Goal: Task Accomplishment & Management: Manage account settings

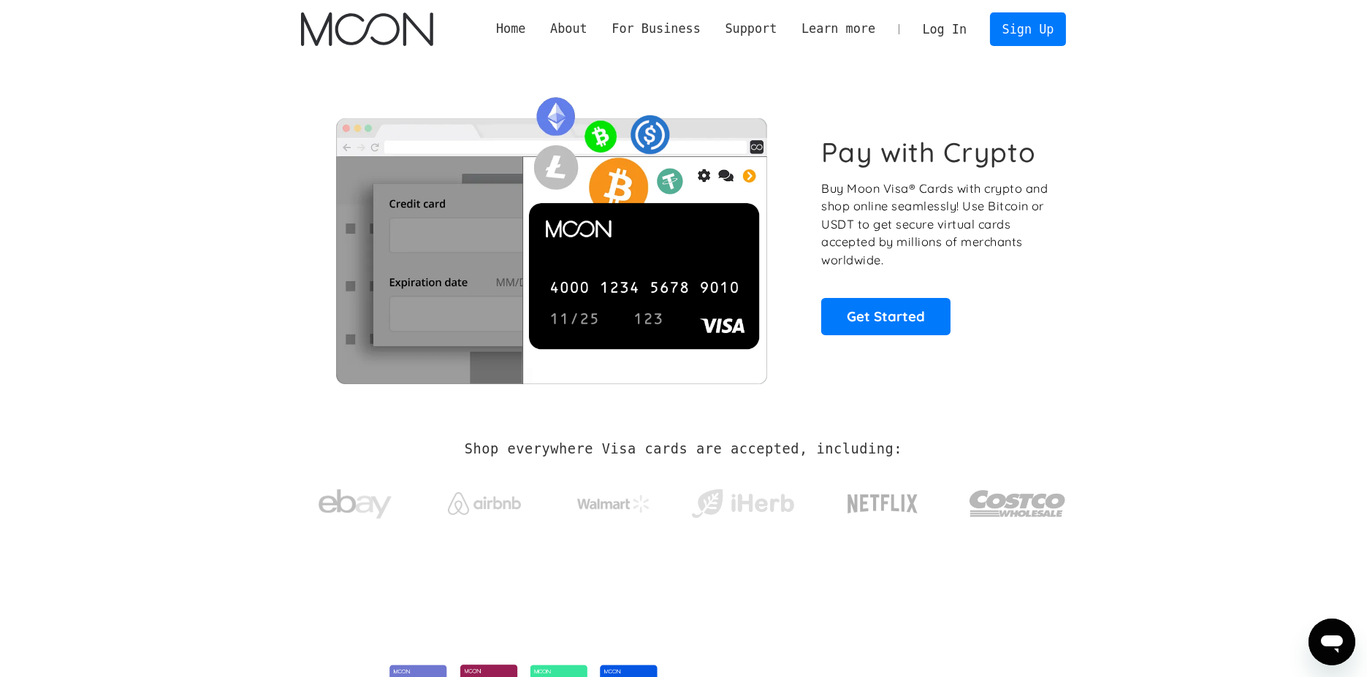
click at [966, 31] on link "Log In" at bounding box center [944, 29] width 69 height 32
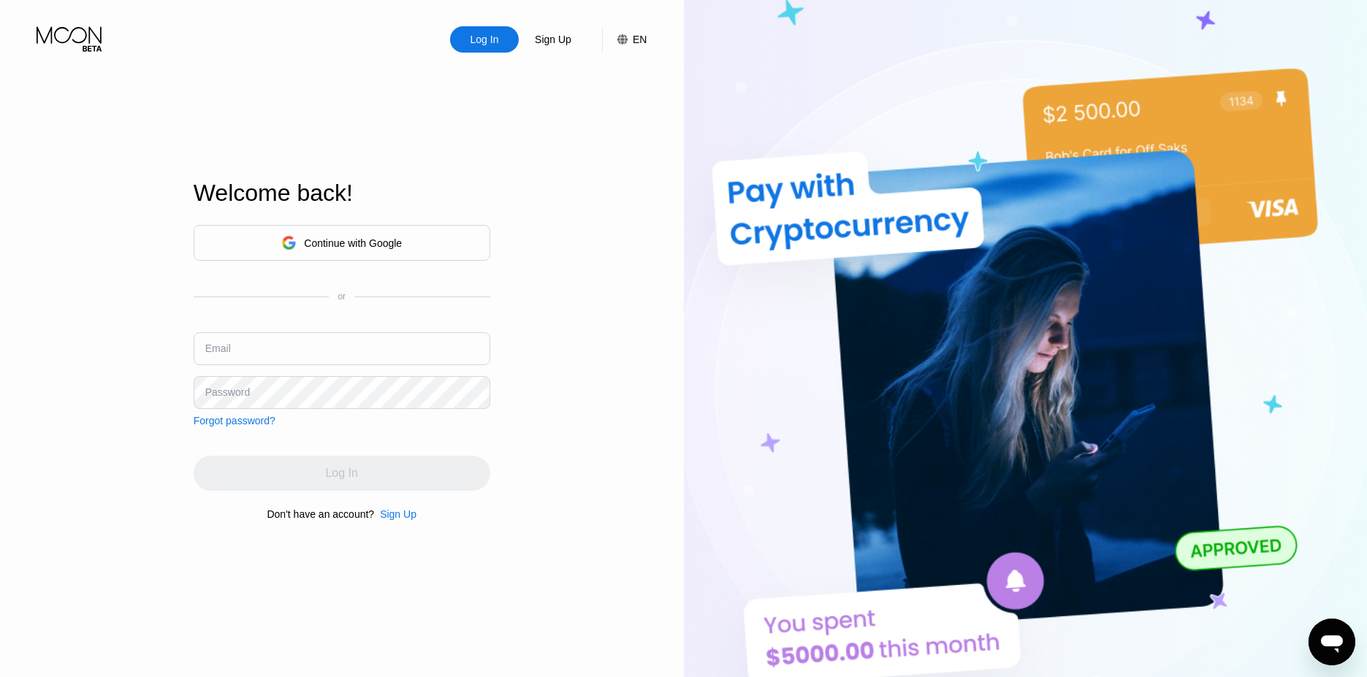
click at [369, 245] on div "Continue with Google" at bounding box center [353, 243] width 98 height 12
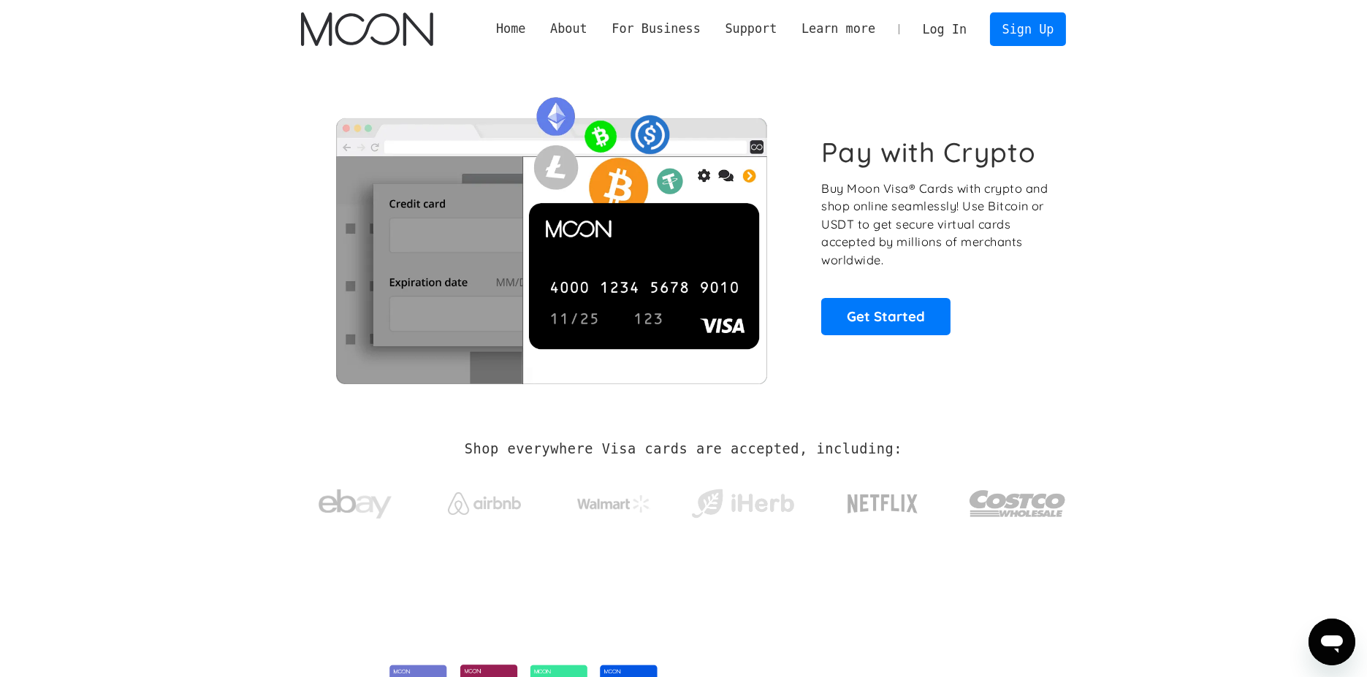
click at [967, 32] on link "Log In" at bounding box center [944, 29] width 69 height 32
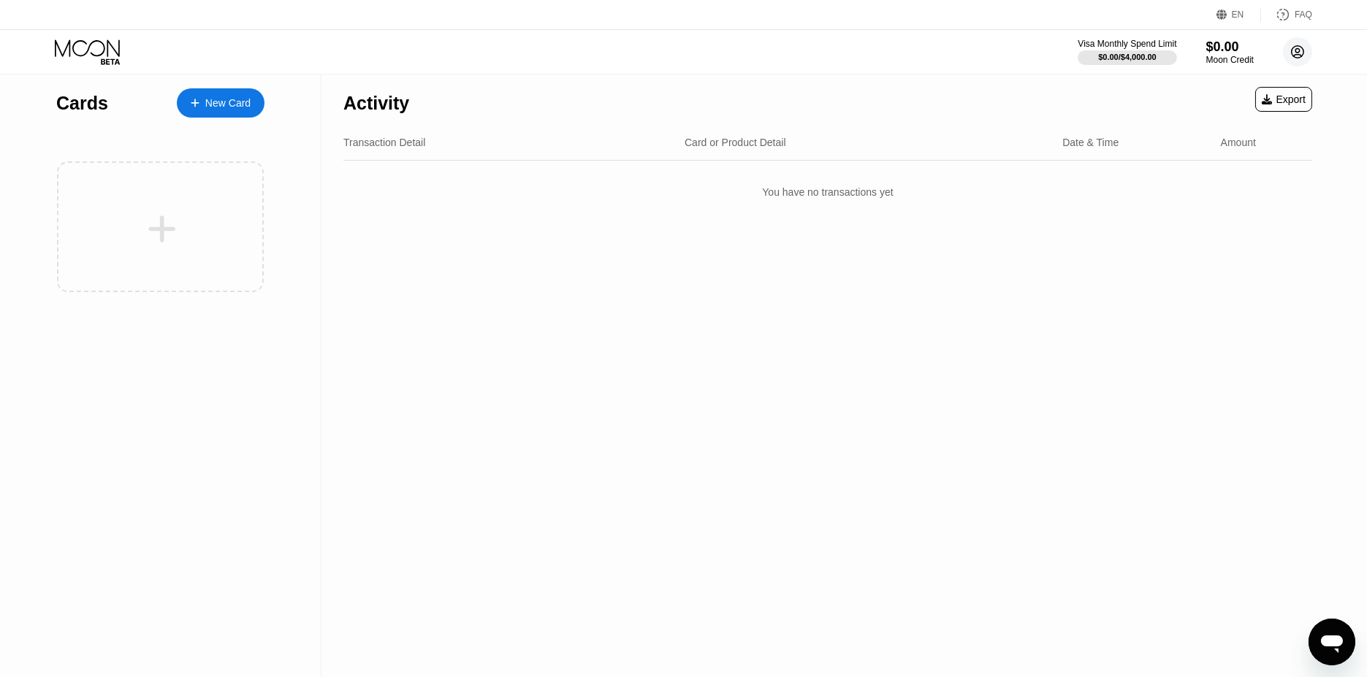
click at [1288, 53] on circle at bounding box center [1297, 51] width 29 height 29
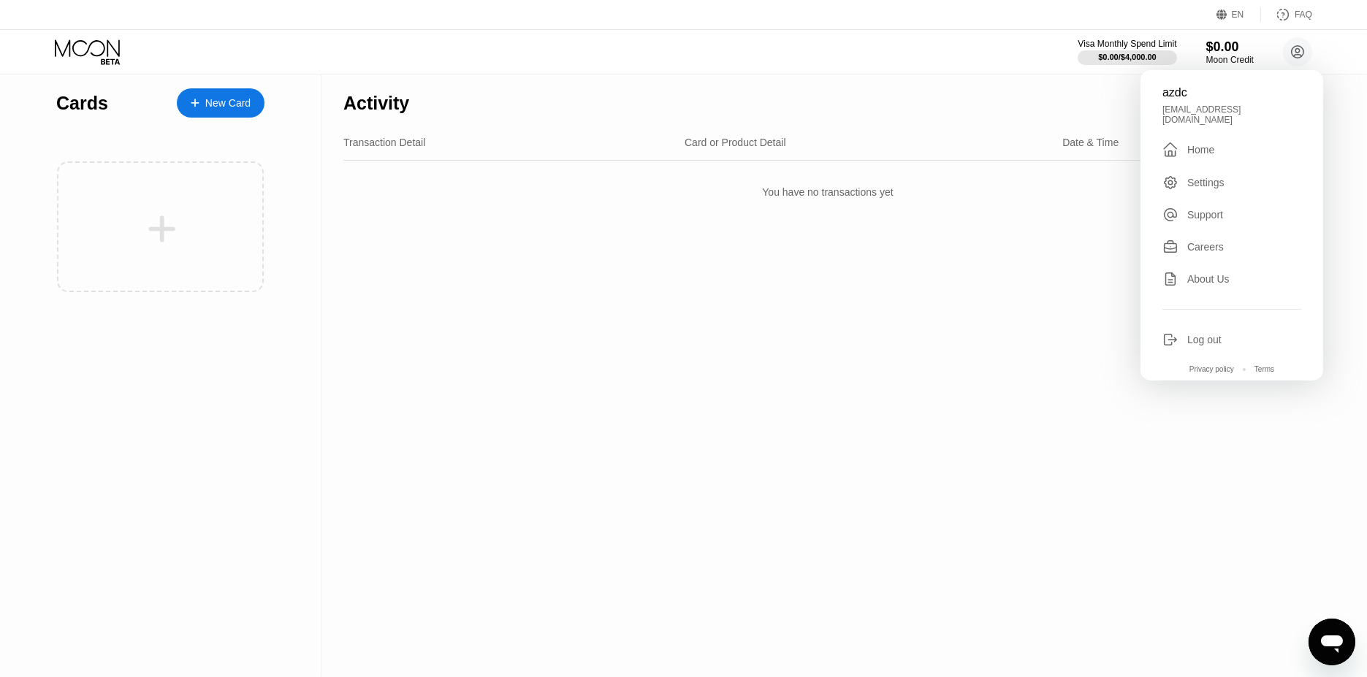
click at [1232, 332] on div "Log out" at bounding box center [1232, 340] width 139 height 16
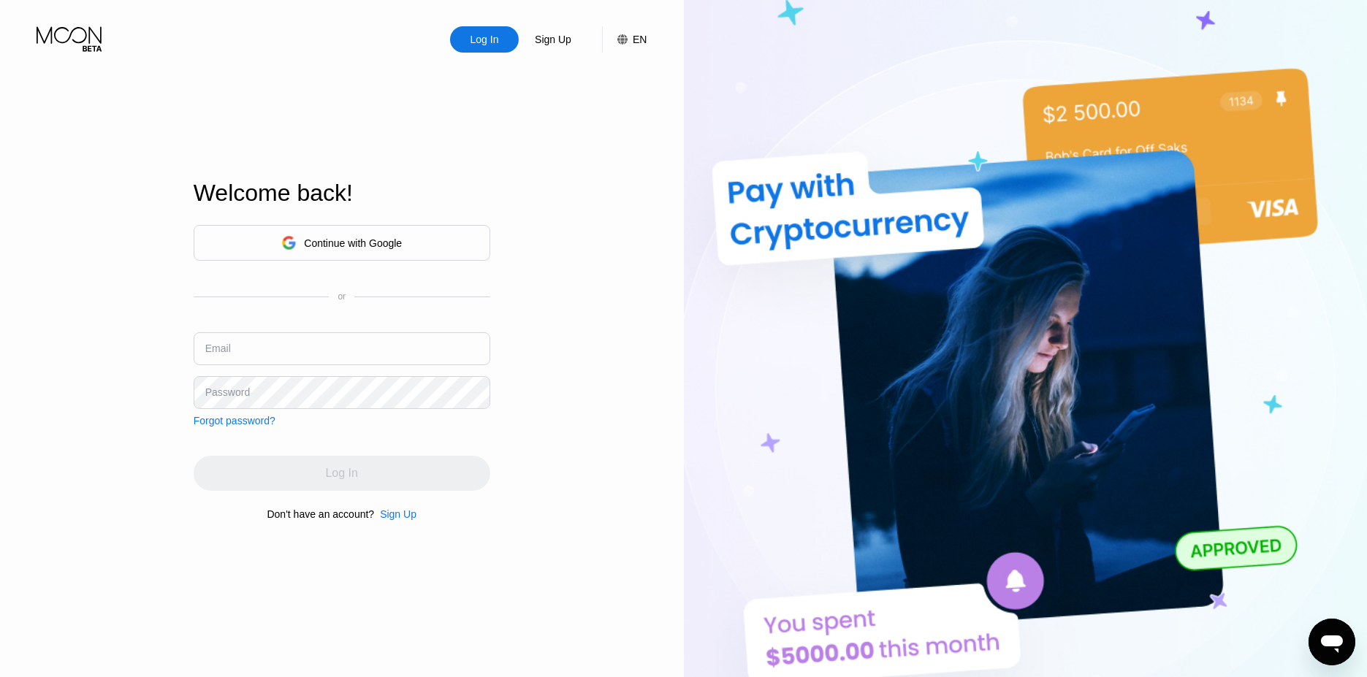
click at [308, 245] on div "Continue with Google" at bounding box center [353, 243] width 98 height 12
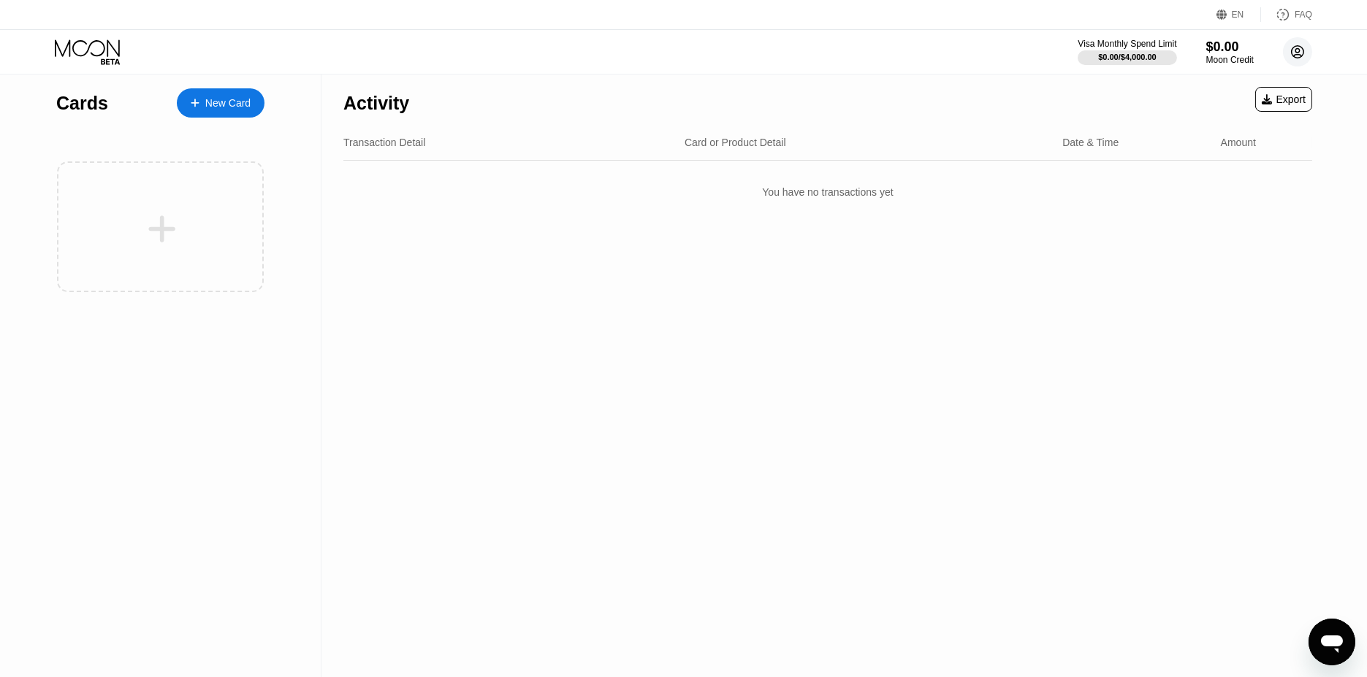
click at [1287, 56] on circle at bounding box center [1297, 51] width 29 height 29
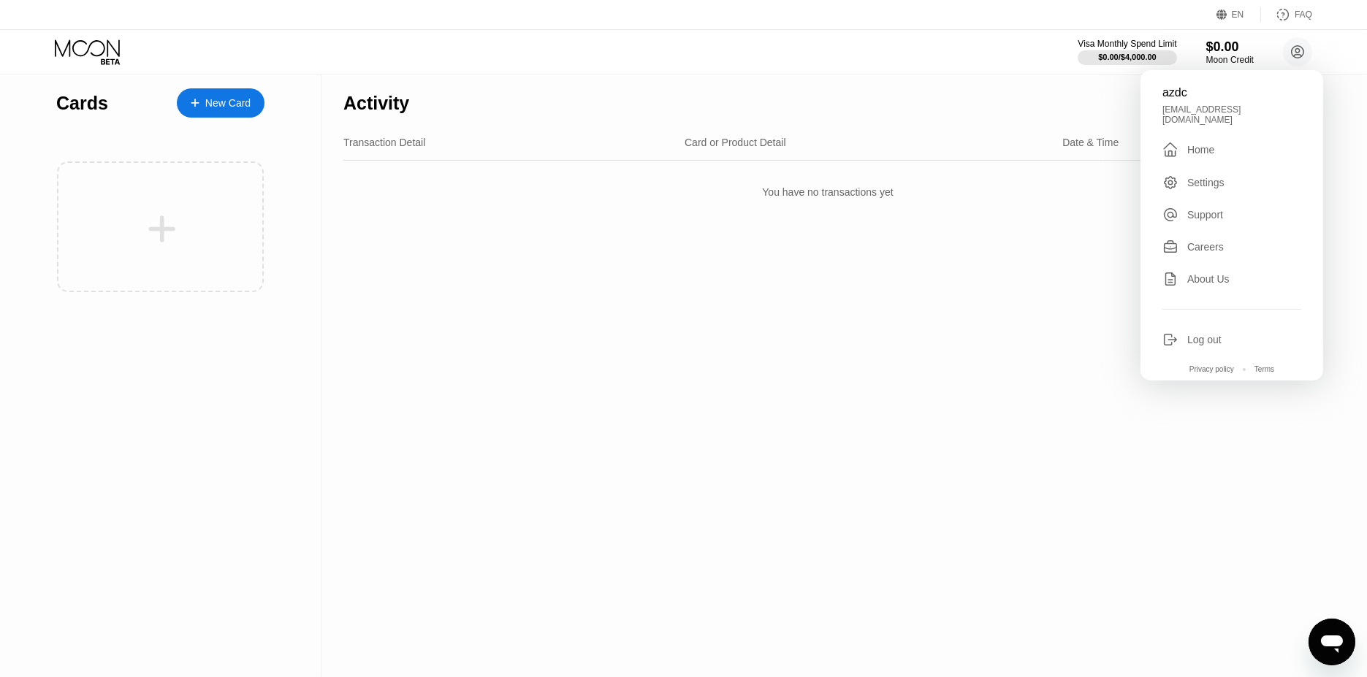
click at [1198, 334] on div "Log out" at bounding box center [1204, 340] width 34 height 12
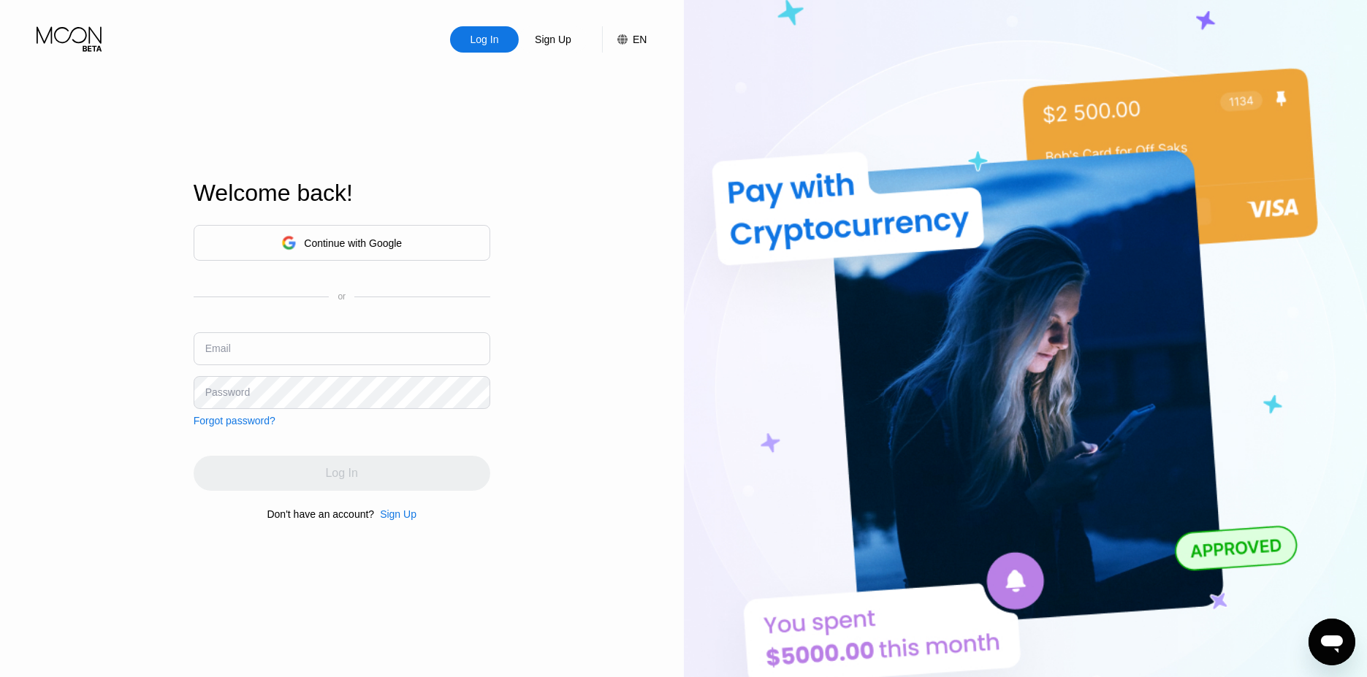
click at [263, 348] on input "text" at bounding box center [342, 348] width 297 height 33
click at [376, 237] on div "Continue with Google" at bounding box center [353, 243] width 98 height 12
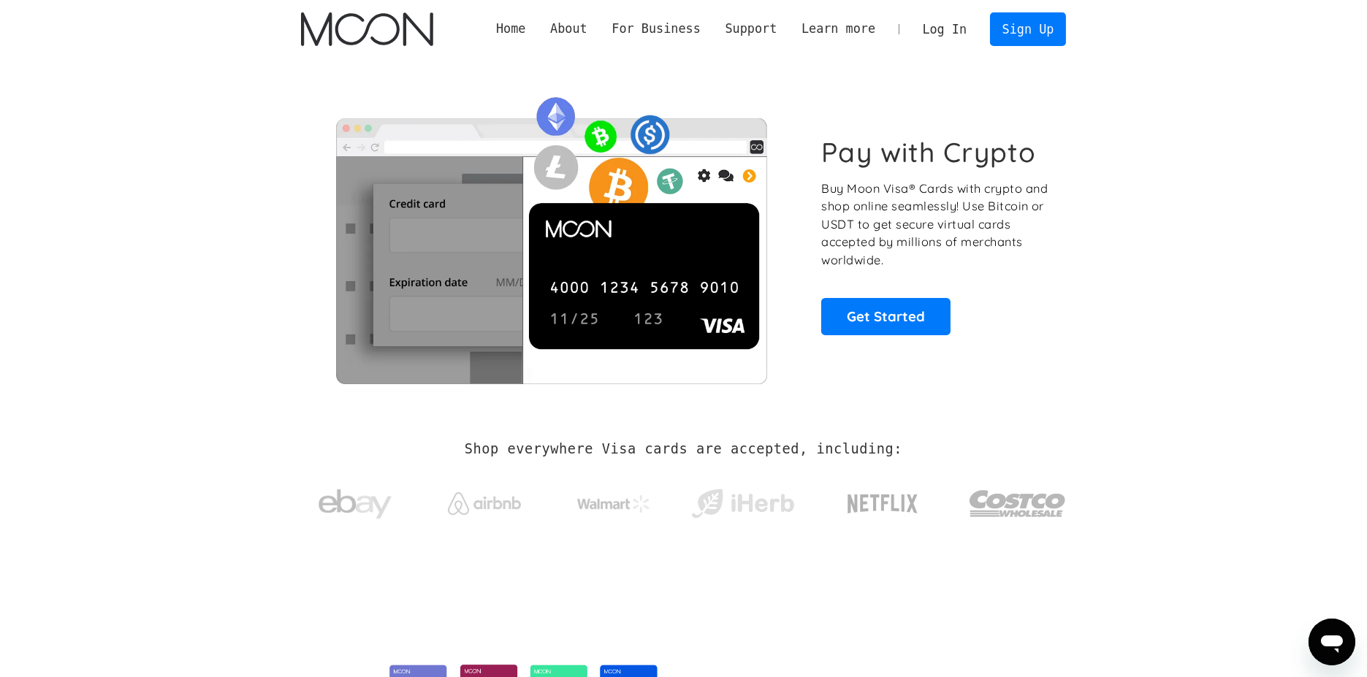
click at [964, 26] on link "Log In" at bounding box center [944, 29] width 69 height 32
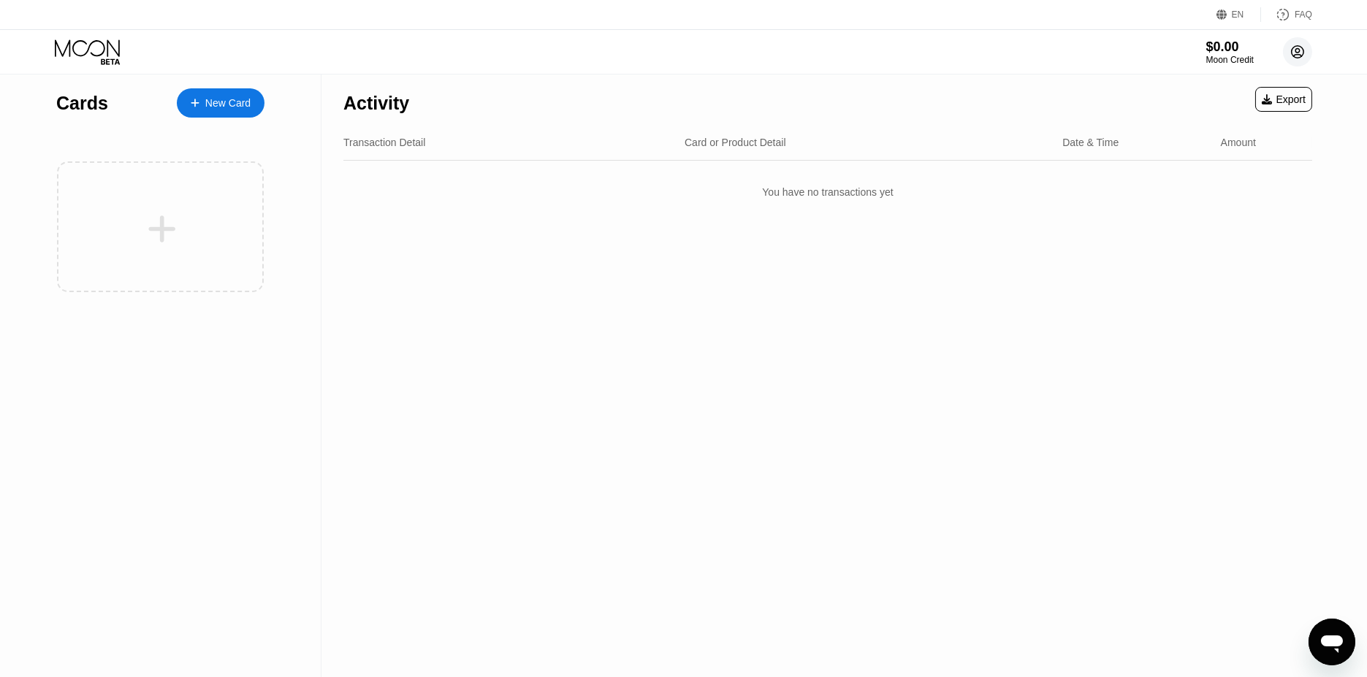
click at [1304, 53] on circle at bounding box center [1297, 51] width 29 height 29
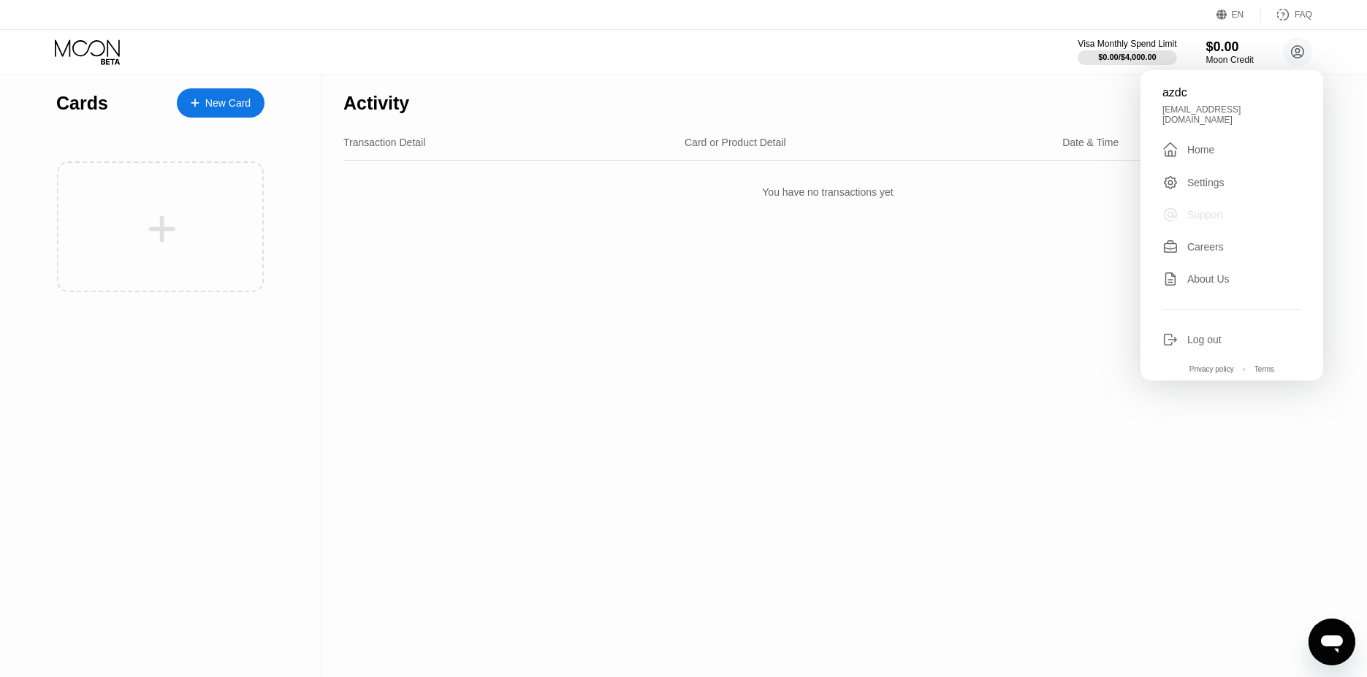
click at [1192, 209] on div "Support" at bounding box center [1205, 215] width 36 height 12
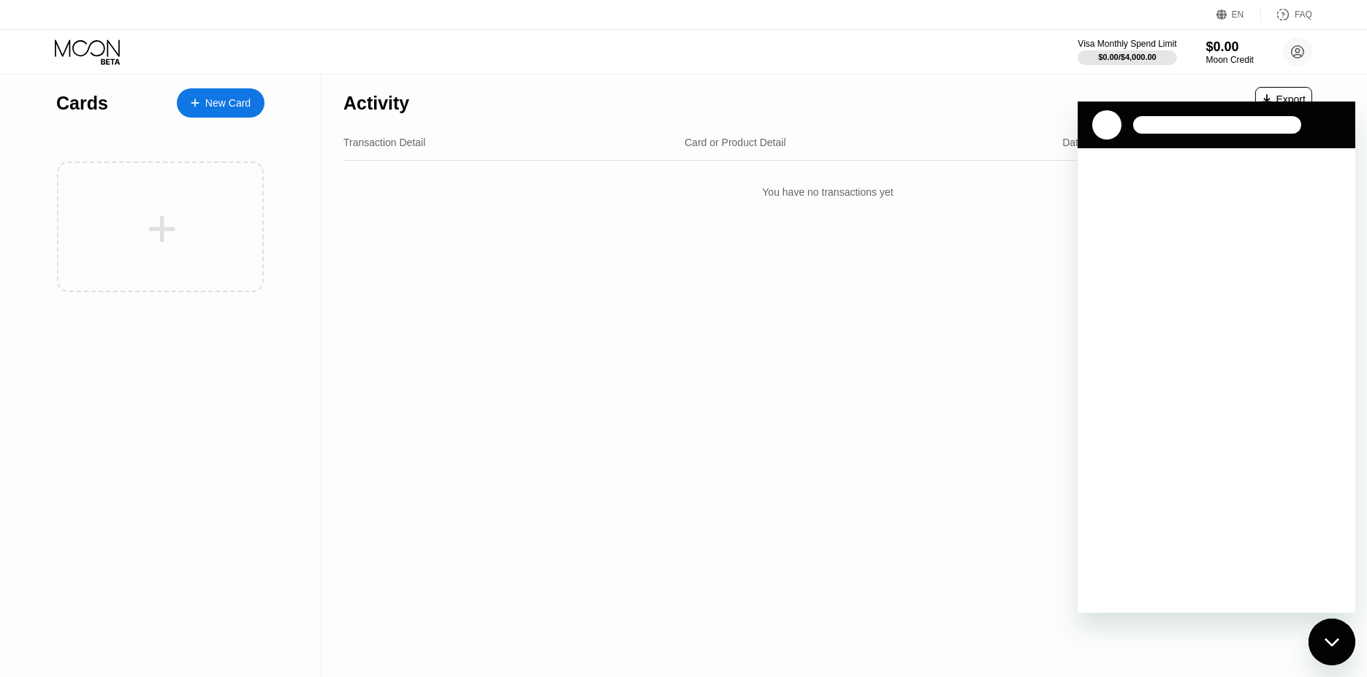
click at [1122, 85] on div "Activity Export" at bounding box center [827, 99] width 969 height 51
drag, startPoint x: 845, startPoint y: 506, endPoint x: 1053, endPoint y: 523, distance: 208.2
click at [852, 506] on div "Activity Export Transaction Detail Card or Product Detail Date & Time Amount Yo…" at bounding box center [828, 376] width 1013 height 604
click at [1312, 632] on div "Close messaging window" at bounding box center [1331, 642] width 44 height 44
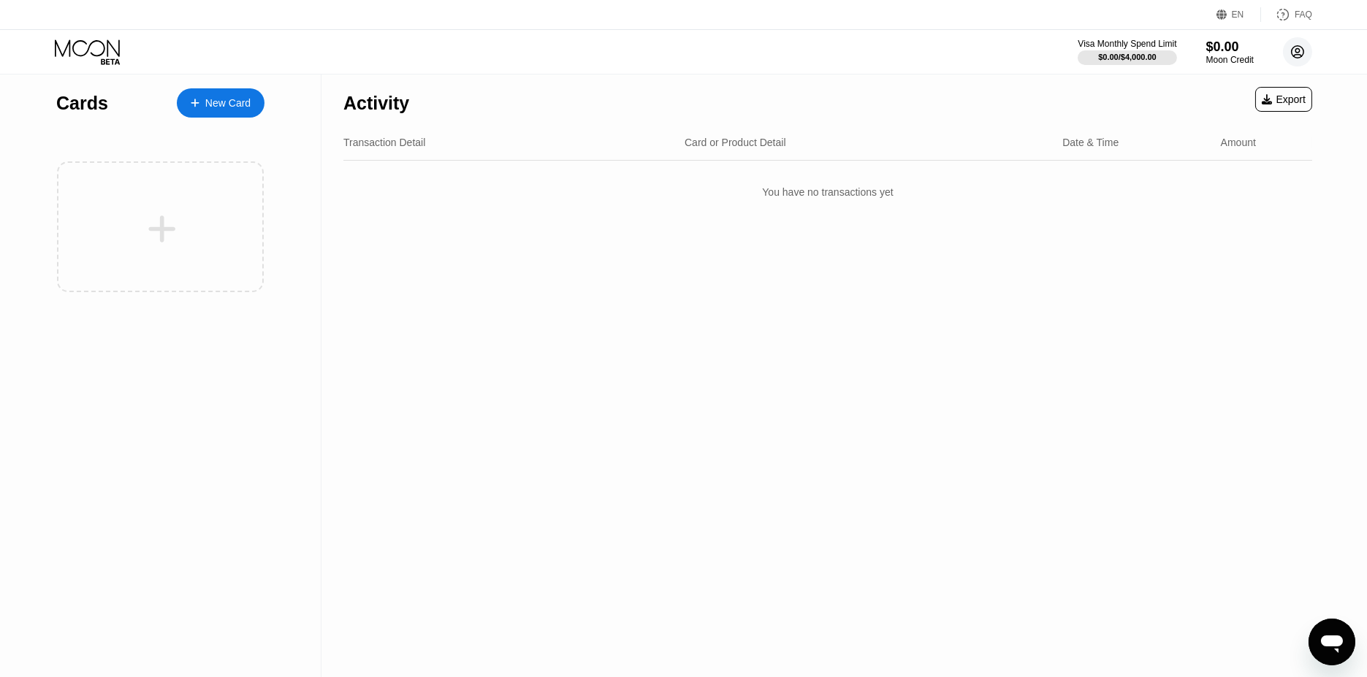
click at [1284, 45] on icon at bounding box center [1297, 51] width 29 height 29
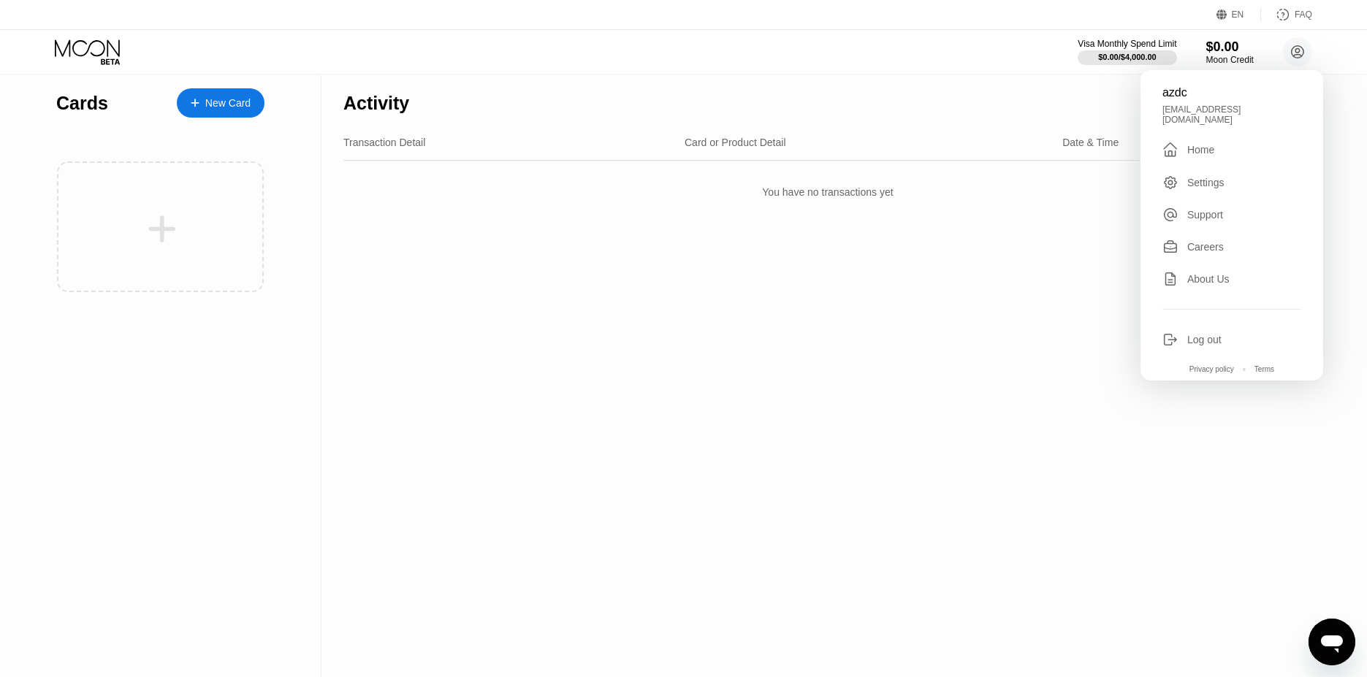
click at [1209, 177] on div "Settings" at bounding box center [1205, 183] width 37 height 12
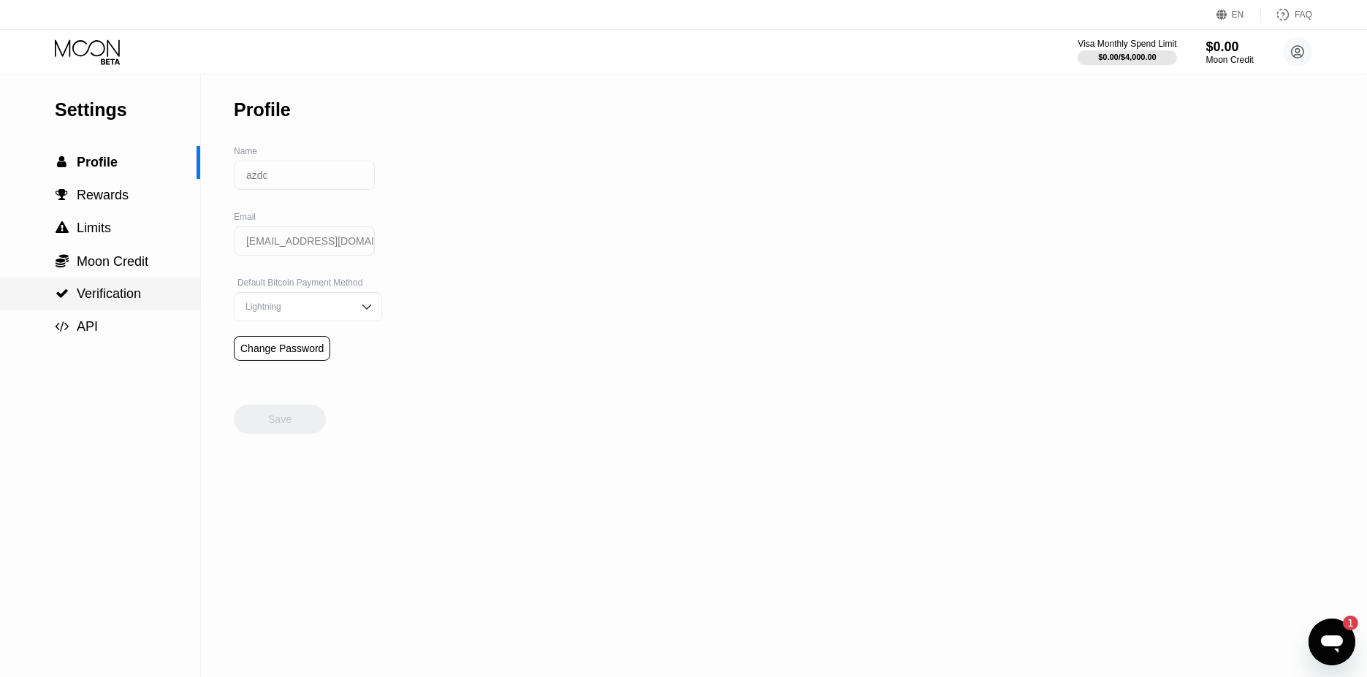
type textarea "x"
click at [1298, 56] on circle at bounding box center [1297, 51] width 29 height 29
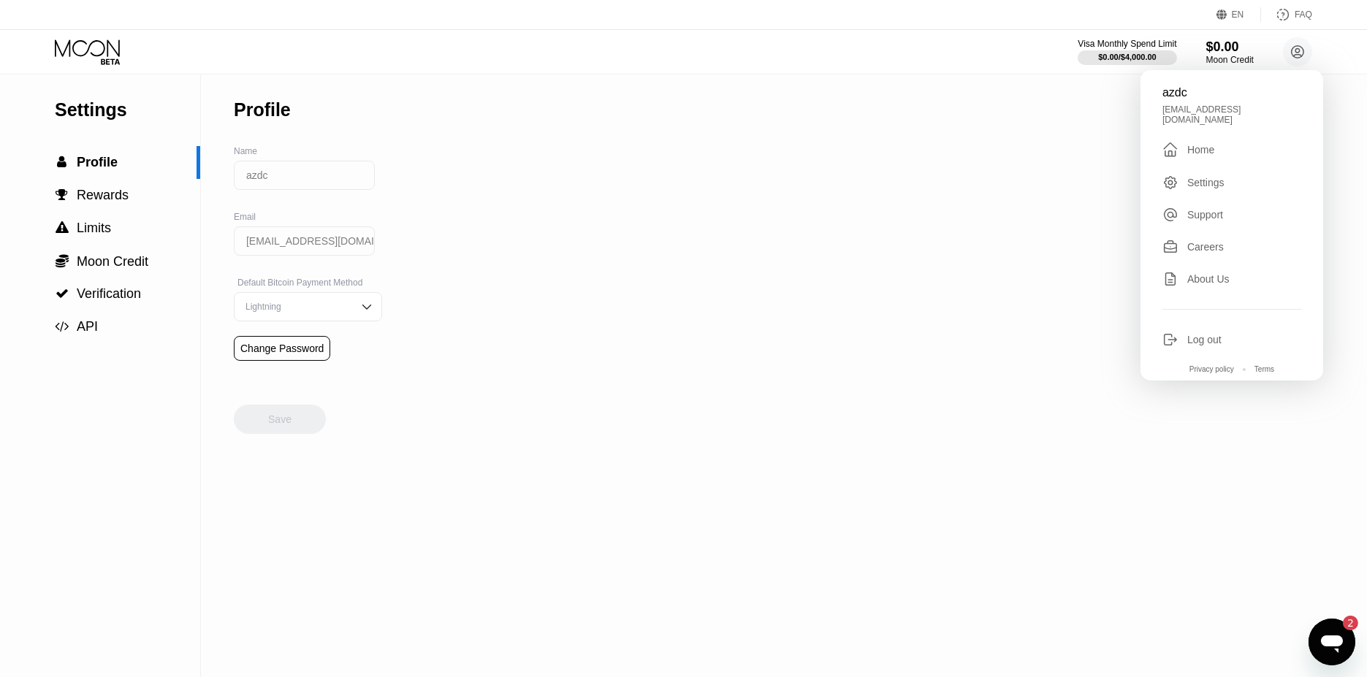
click at [1183, 332] on div "Log out" at bounding box center [1232, 340] width 139 height 16
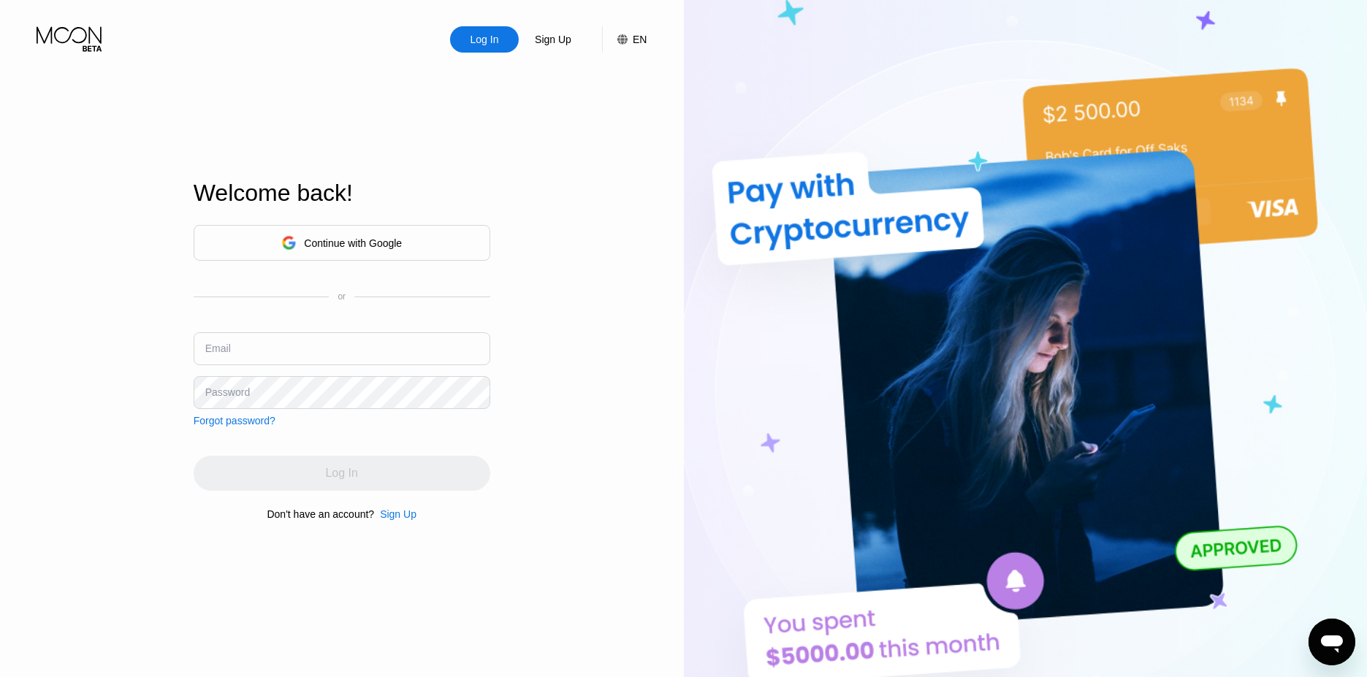
click at [359, 320] on div "Continue with Google or Email Password Forgot password?" at bounding box center [342, 326] width 297 height 202
click at [362, 334] on input "text" at bounding box center [342, 348] width 297 height 33
click at [72, 300] on div "Log In Sign Up EN Language Select an item Save Welcome back! Continue with Goog…" at bounding box center [342, 372] width 684 height 745
click at [303, 237] on div "Continue with Google" at bounding box center [341, 243] width 121 height 23
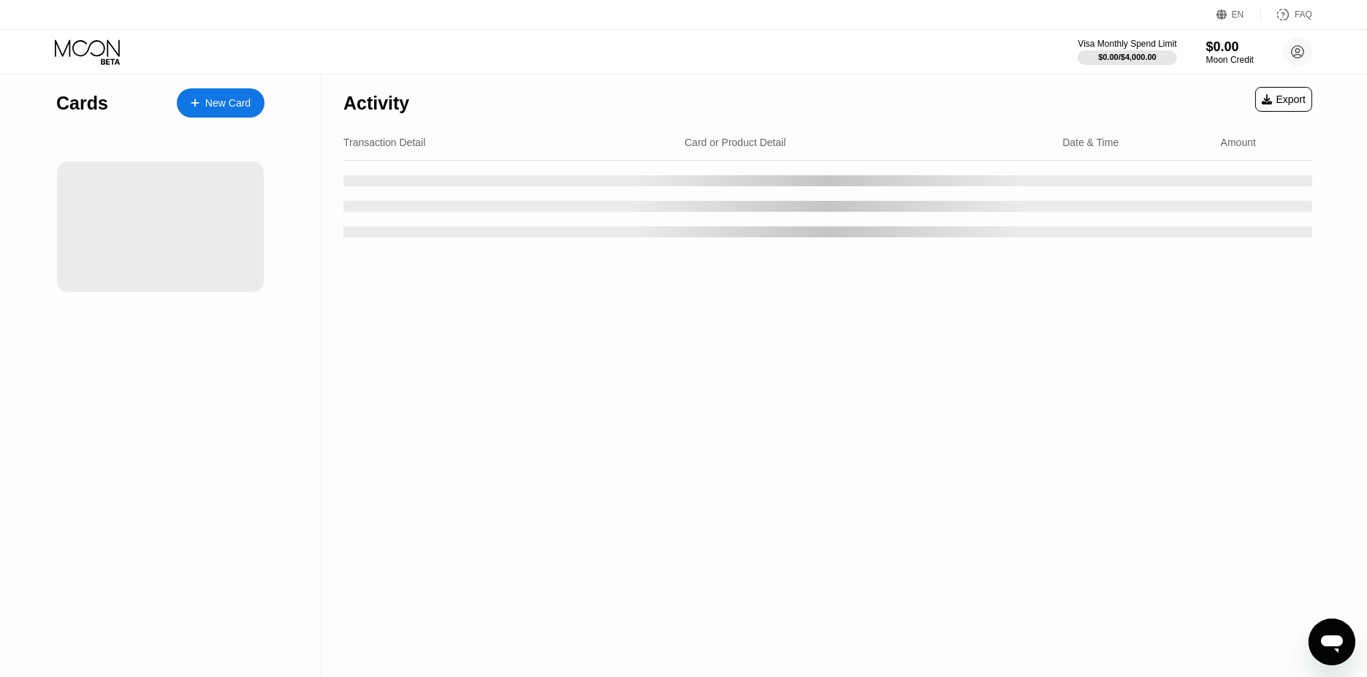
click at [1320, 42] on div "Visa Monthly Spend Limit $0.00 / $4,000.00 $0.00 Moon Credit azdc azdc3568@gmai…" at bounding box center [683, 52] width 1367 height 44
click at [1293, 56] on circle at bounding box center [1297, 51] width 29 height 29
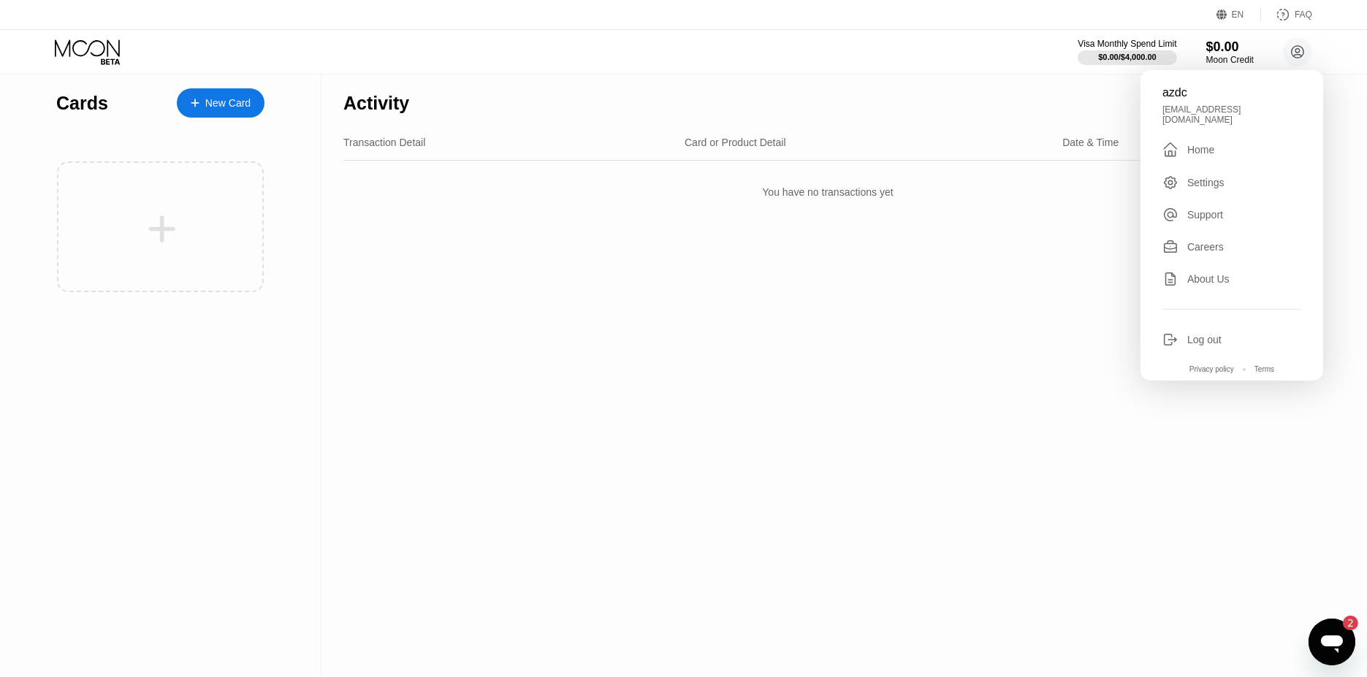
click at [1209, 334] on div "Log out" at bounding box center [1204, 340] width 34 height 12
